Goal: Transaction & Acquisition: Purchase product/service

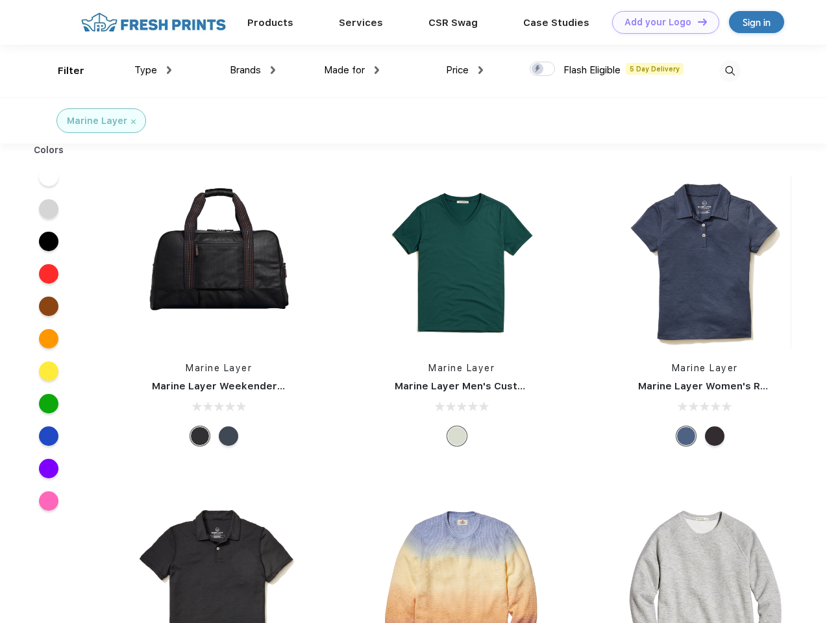
click at [661, 22] on link "Add your Logo Design Tool" at bounding box center [665, 22] width 107 height 23
click at [0, 0] on div "Design Tool" at bounding box center [0, 0] width 0 height 0
click at [696, 21] on link "Add your Logo Design Tool" at bounding box center [665, 22] width 107 height 23
click at [62, 71] on div "Filter" at bounding box center [71, 71] width 27 height 15
click at [153, 70] on span "Type" at bounding box center [145, 70] width 23 height 12
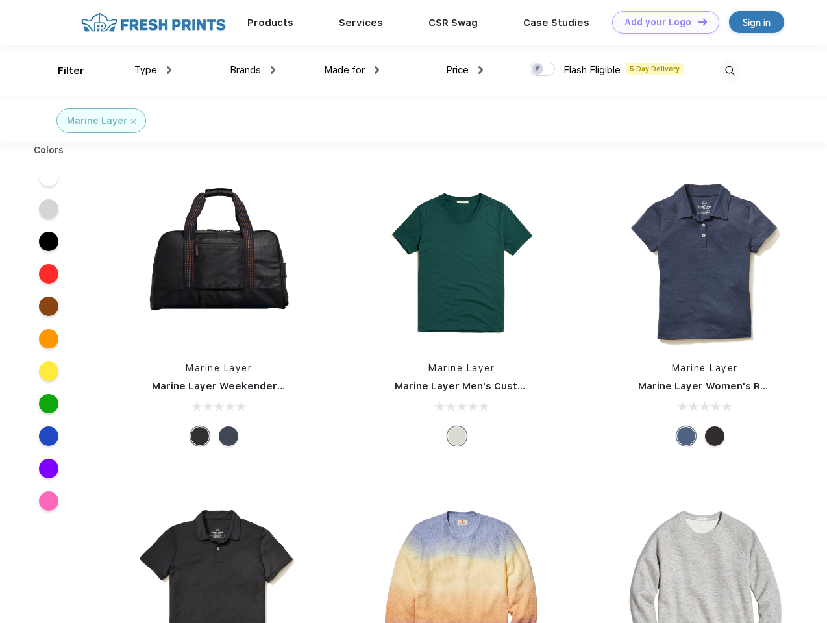
click at [252, 70] on span "Brands" at bounding box center [245, 70] width 31 height 12
click at [352, 70] on span "Made for" at bounding box center [344, 70] width 41 height 12
click at [465, 70] on span "Price" at bounding box center [457, 70] width 23 height 12
click at [543, 69] on div at bounding box center [542, 69] width 25 height 14
click at [538, 69] on input "checkbox" at bounding box center [534, 65] width 8 height 8
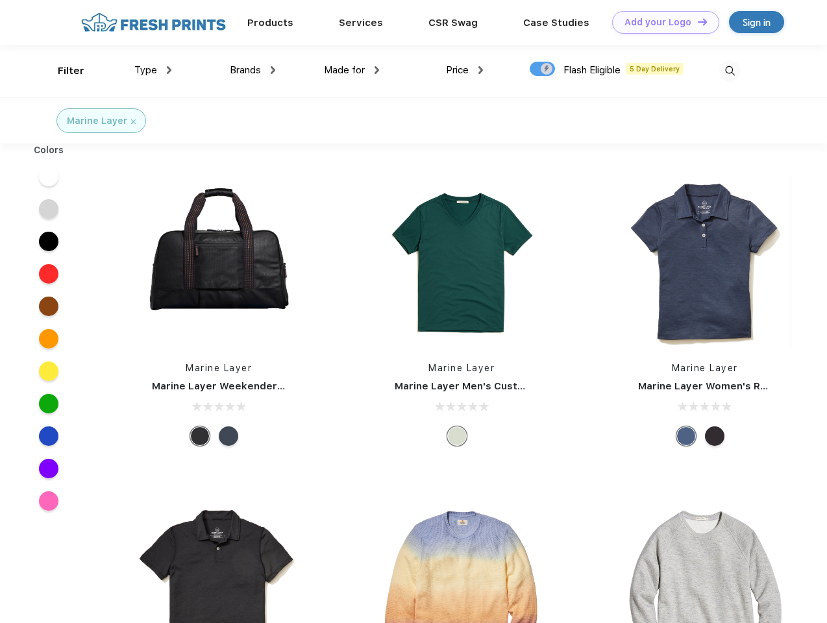
checkbox input "true"
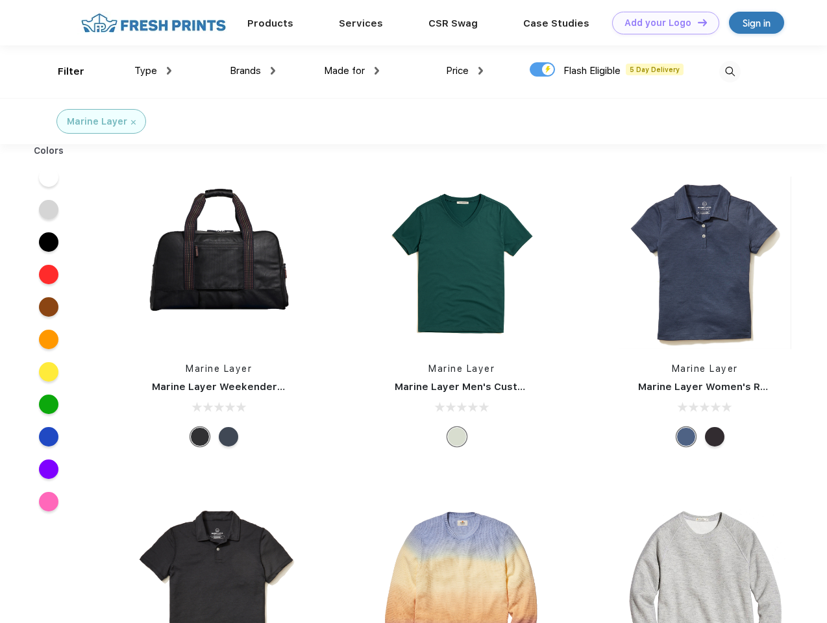
click at [729, 71] on img at bounding box center [729, 71] width 21 height 21
